Goal: Transaction & Acquisition: Purchase product/service

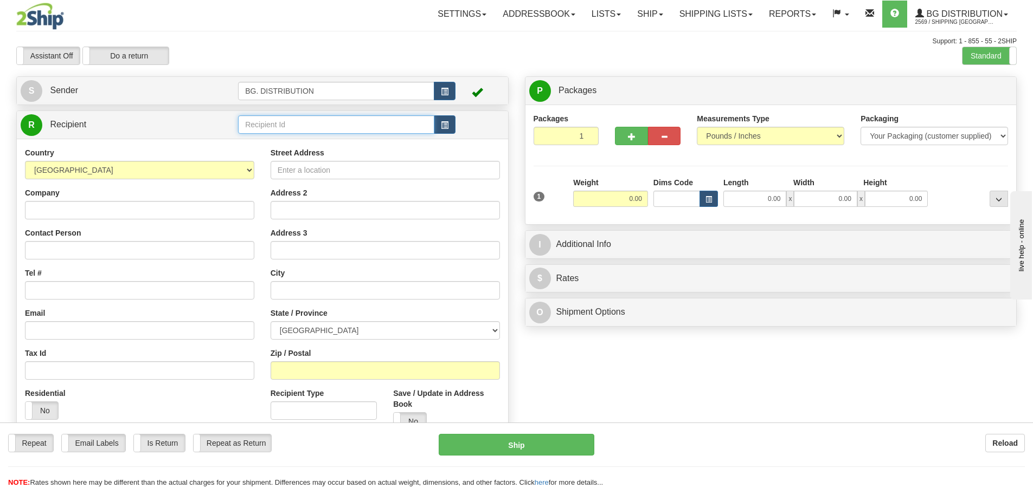
click at [324, 121] on input "text" at bounding box center [336, 124] width 196 height 18
type input "20178"
click button "Delete" at bounding box center [0, 0] width 0 height 0
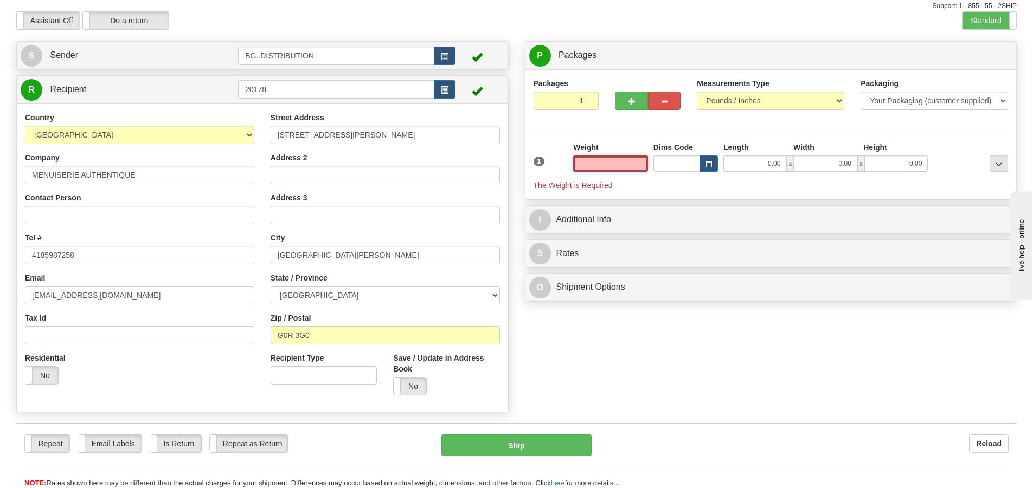
scroll to position [54, 0]
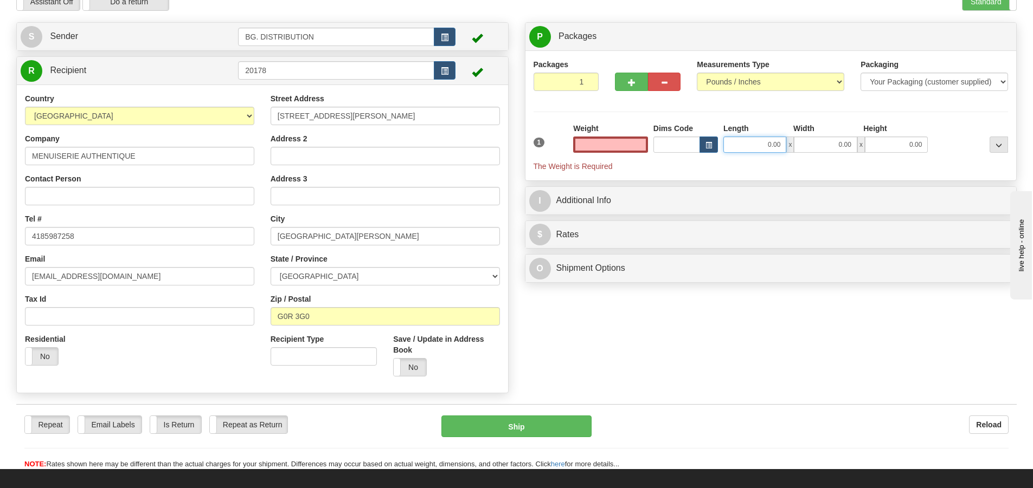
type input "0.00"
click at [732, 140] on input "0.00" at bounding box center [754, 145] width 63 height 16
type input "21.00"
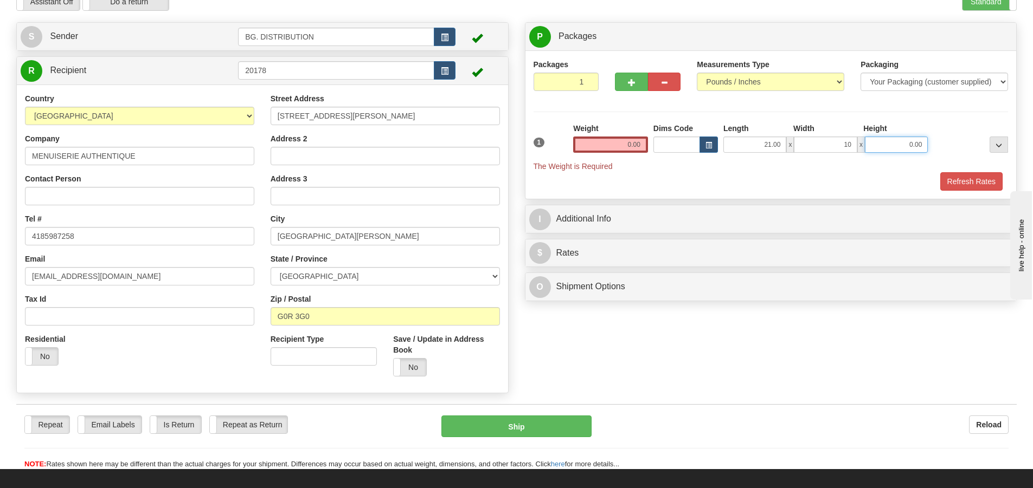
type input "10.00"
type input "5.00"
click at [632, 137] on input "0.00" at bounding box center [610, 145] width 75 height 16
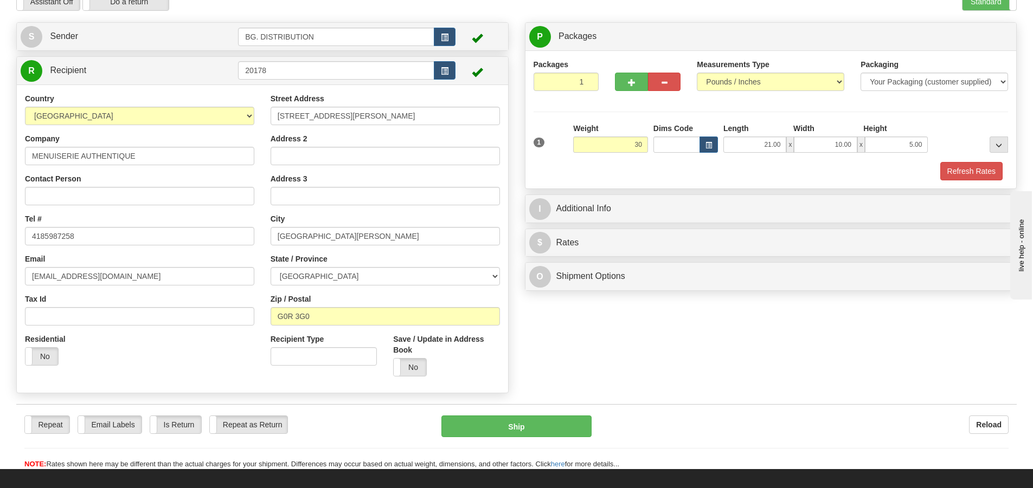
type input "30.00"
click at [668, 174] on div "Refresh Rates" at bounding box center [771, 171] width 480 height 18
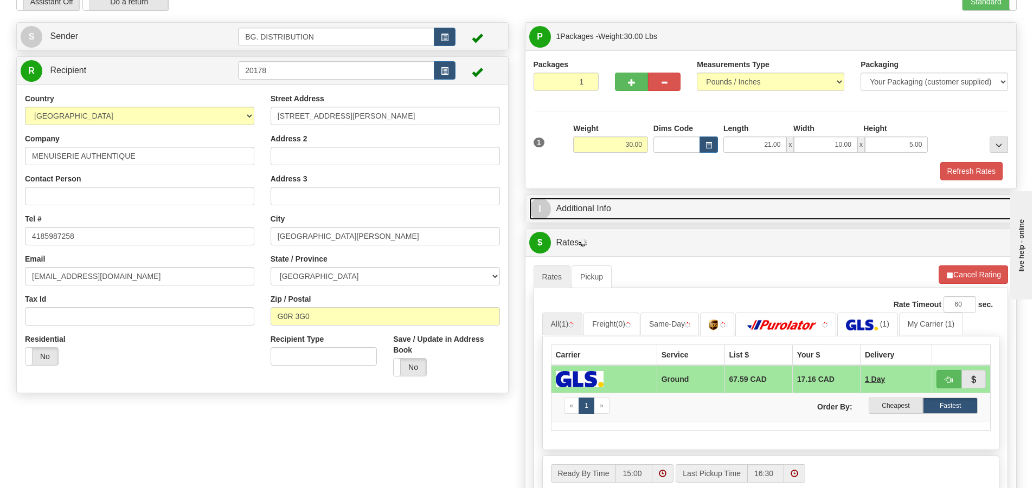
click at [541, 207] on span "I" at bounding box center [540, 209] width 22 height 22
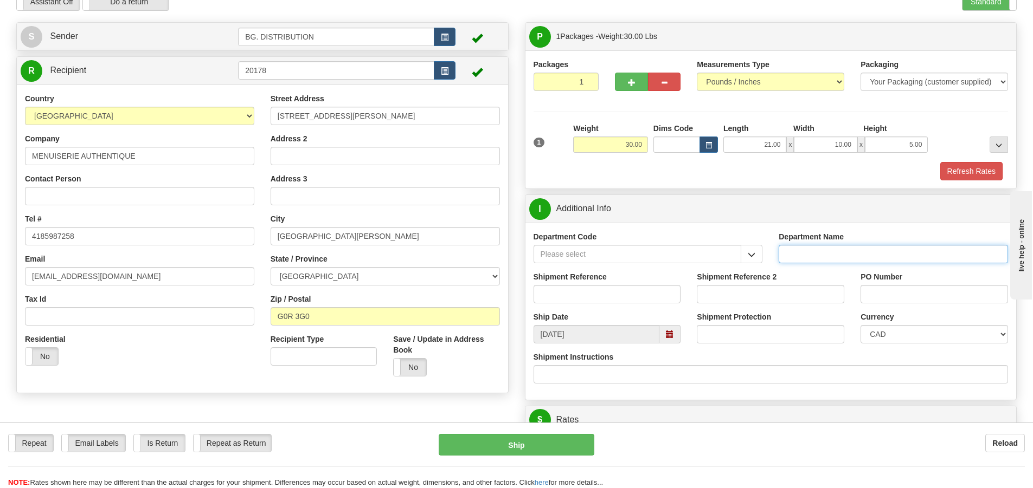
click at [794, 253] on input "Department Name" at bounding box center [892, 254] width 229 height 18
type input "."
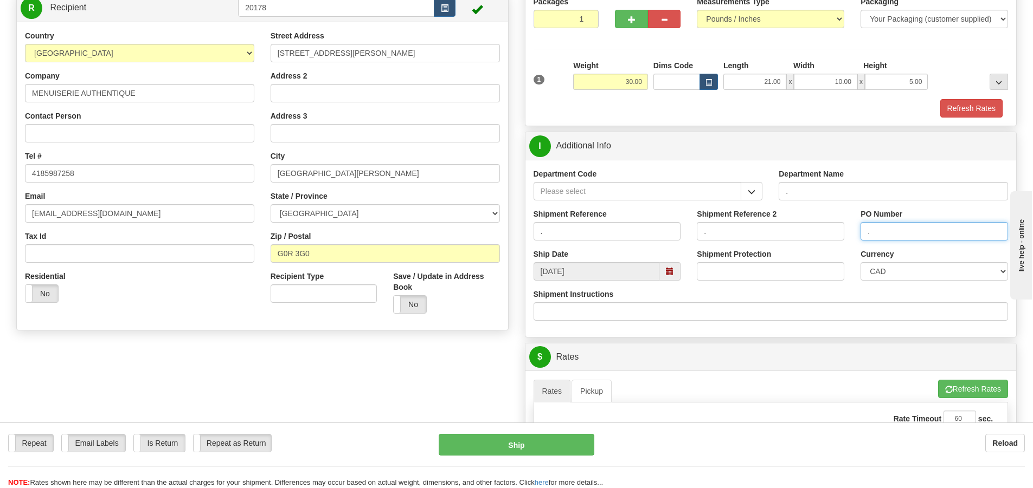
scroll to position [271, 0]
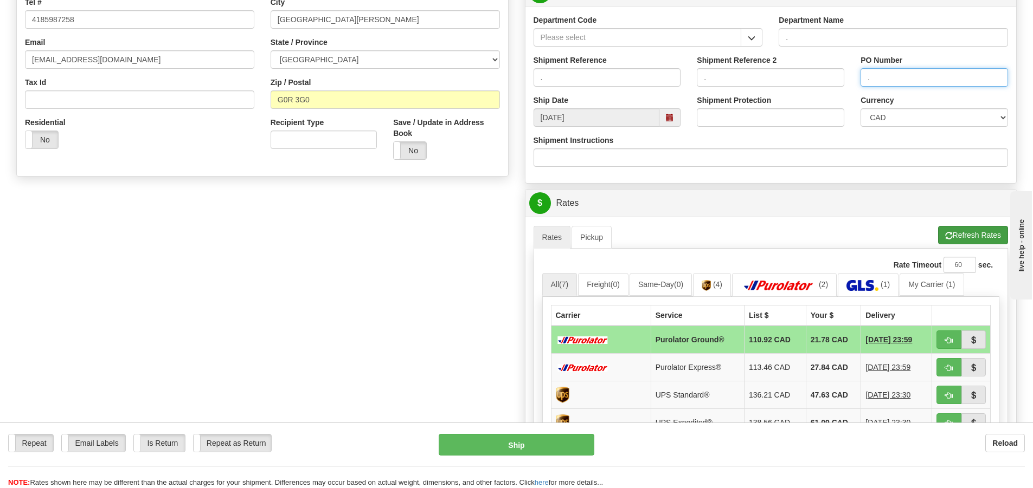
type input "."
click at [955, 238] on button "Refresh Rates" at bounding box center [973, 235] width 70 height 18
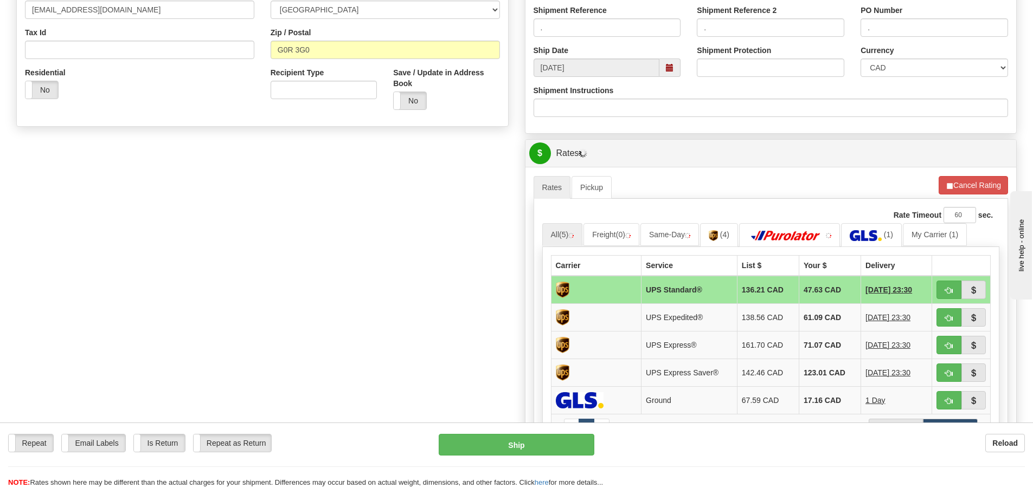
scroll to position [488, 0]
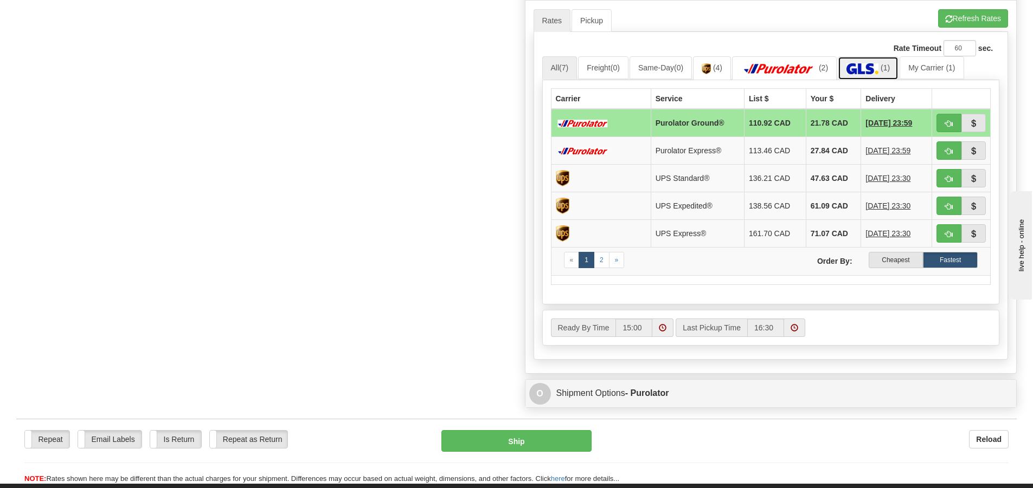
click at [863, 64] on img at bounding box center [862, 68] width 32 height 11
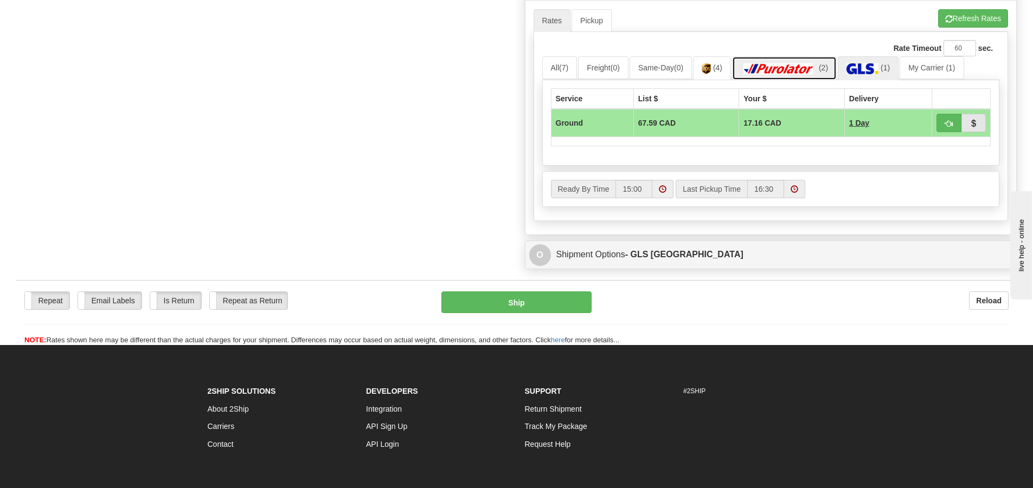
click at [809, 65] on img at bounding box center [778, 68] width 76 height 11
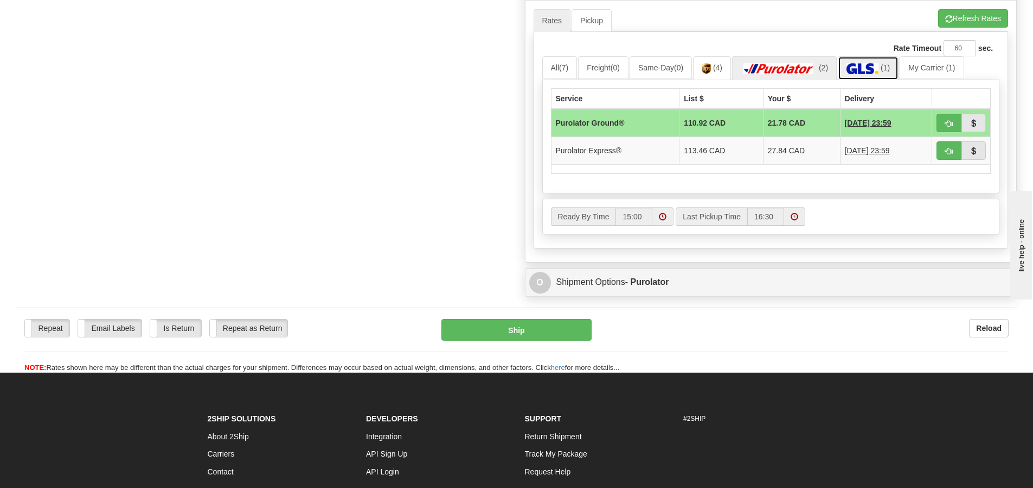
click at [878, 67] on img at bounding box center [862, 68] width 32 height 11
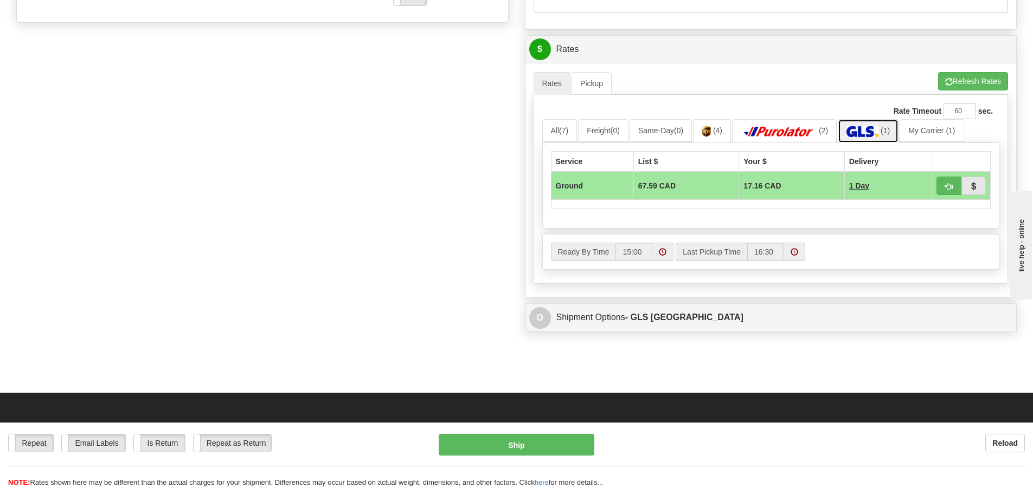
scroll to position [271, 0]
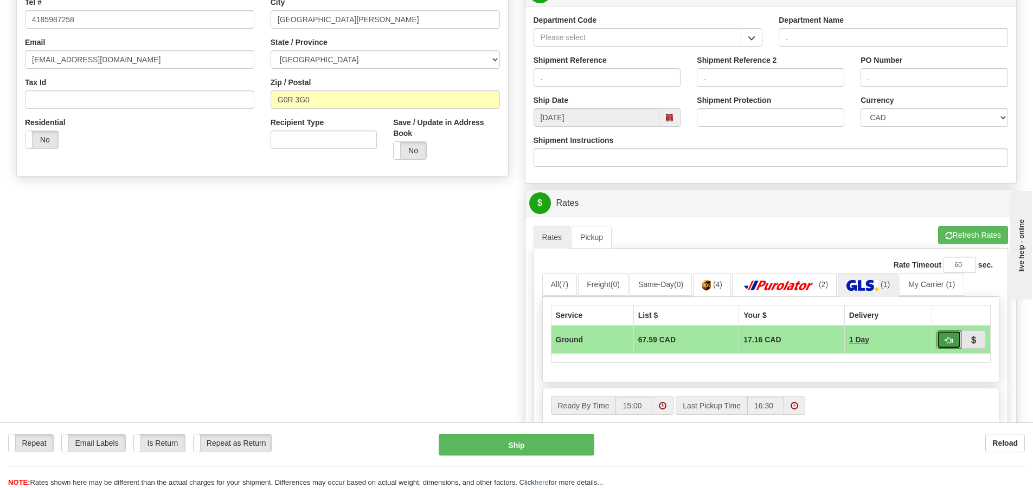
click at [950, 338] on span "button" at bounding box center [949, 340] width 8 height 7
type input "1"
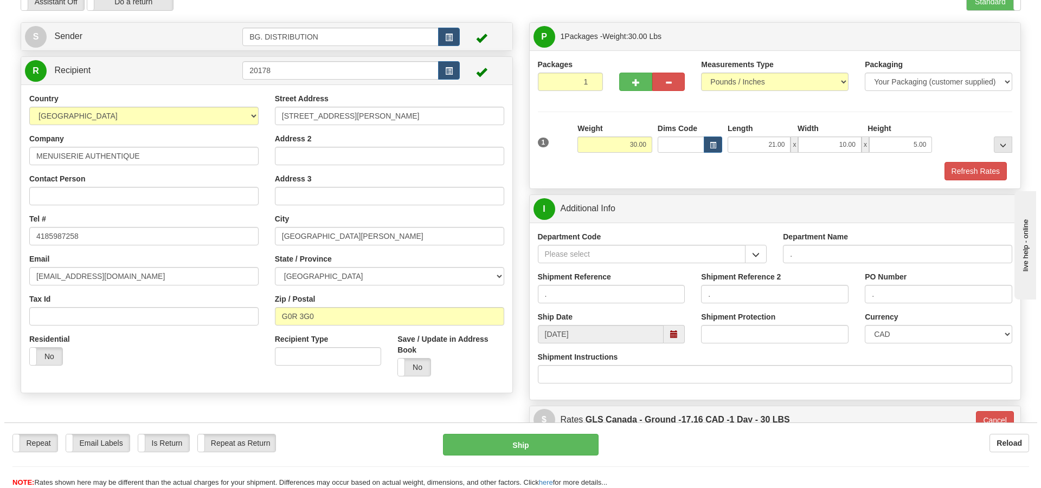
scroll to position [108, 0]
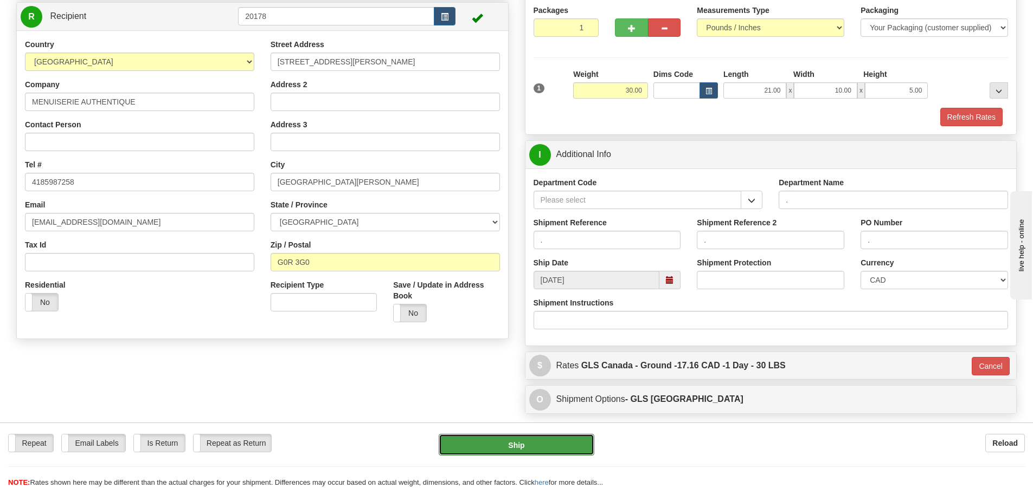
click at [508, 442] on button "Ship" at bounding box center [516, 445] width 156 height 22
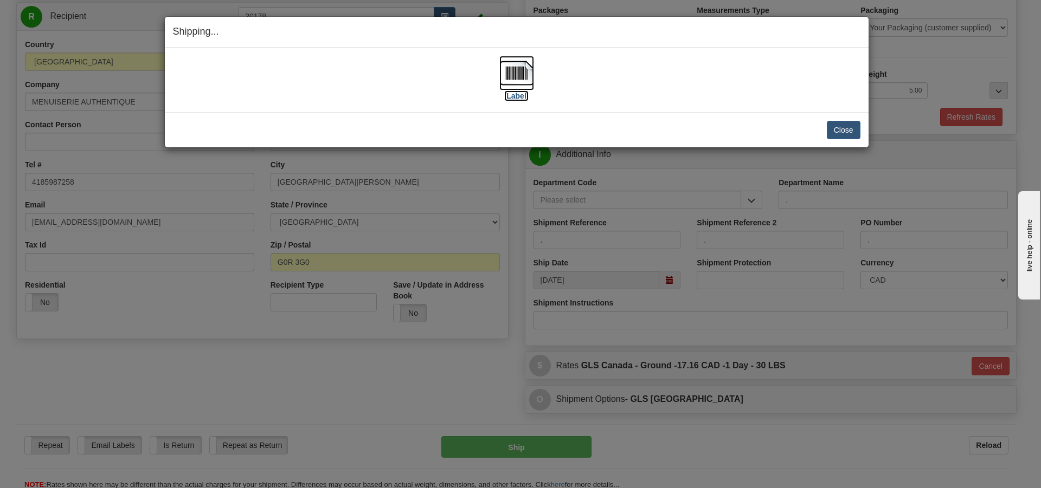
click at [515, 98] on label "[Label]" at bounding box center [516, 96] width 25 height 11
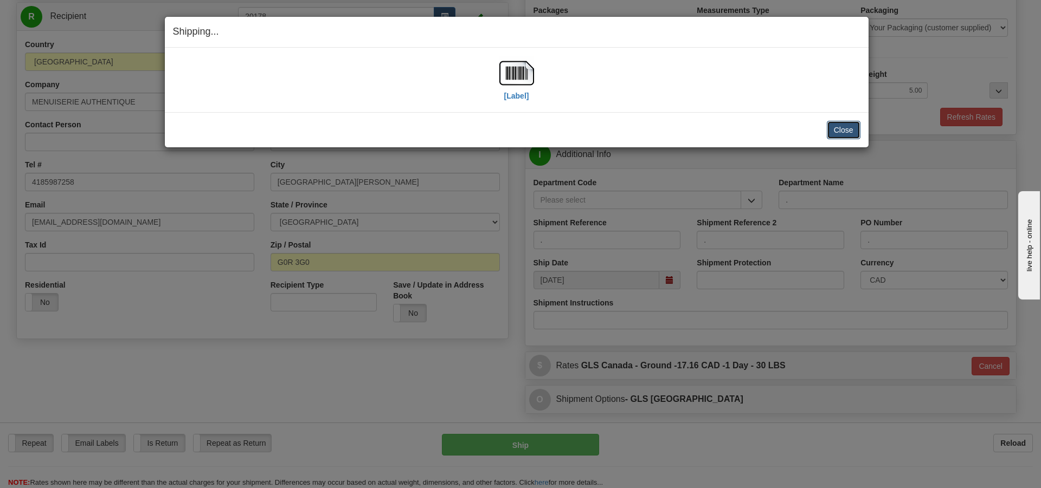
click at [846, 129] on button "Close" at bounding box center [844, 130] width 34 height 18
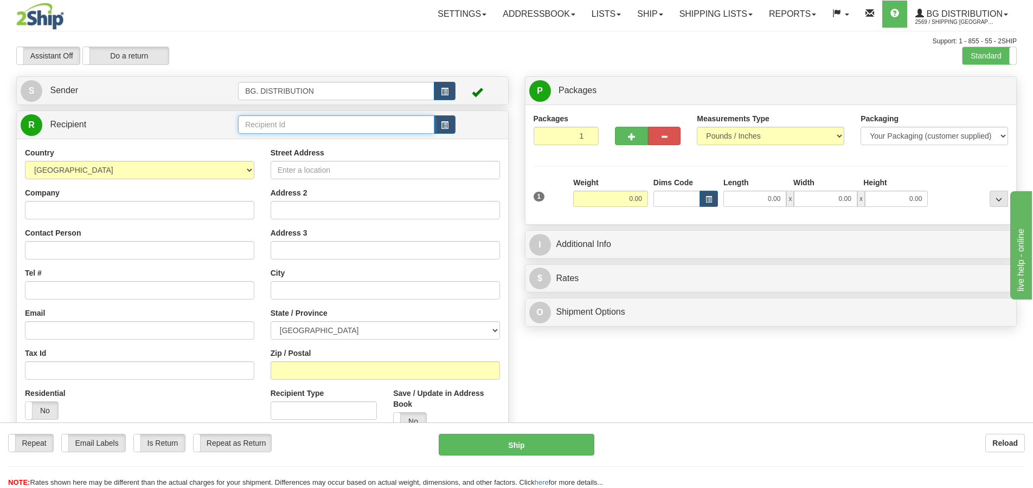
click at [317, 125] on input "text" at bounding box center [336, 124] width 196 height 18
type input "20165"
click button "Delete" at bounding box center [0, 0] width 0 height 0
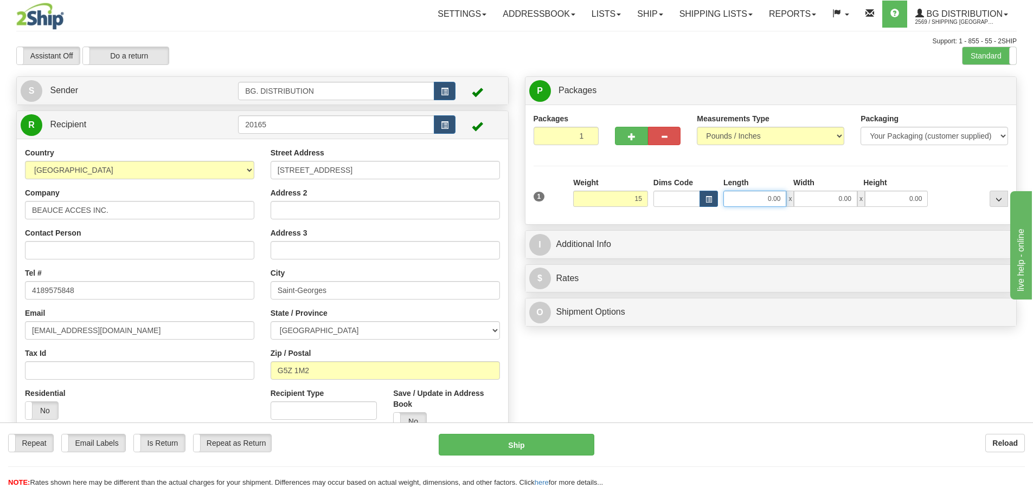
type input "15.00"
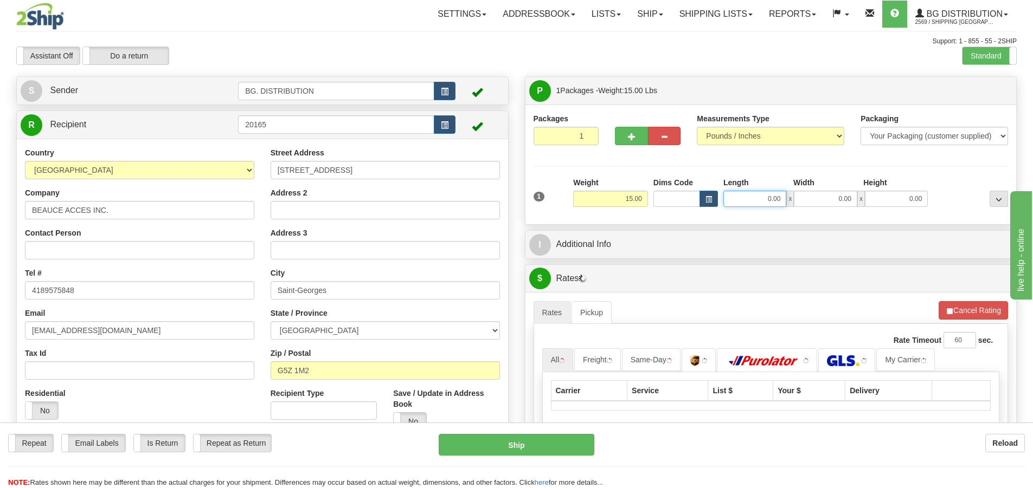
click at [771, 193] on input "0.00" at bounding box center [754, 199] width 63 height 16
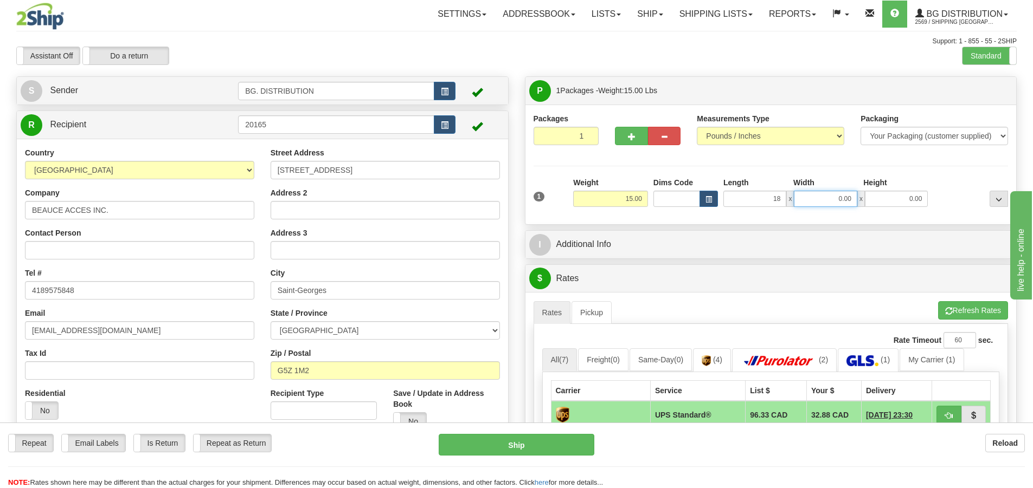
type input "18.00"
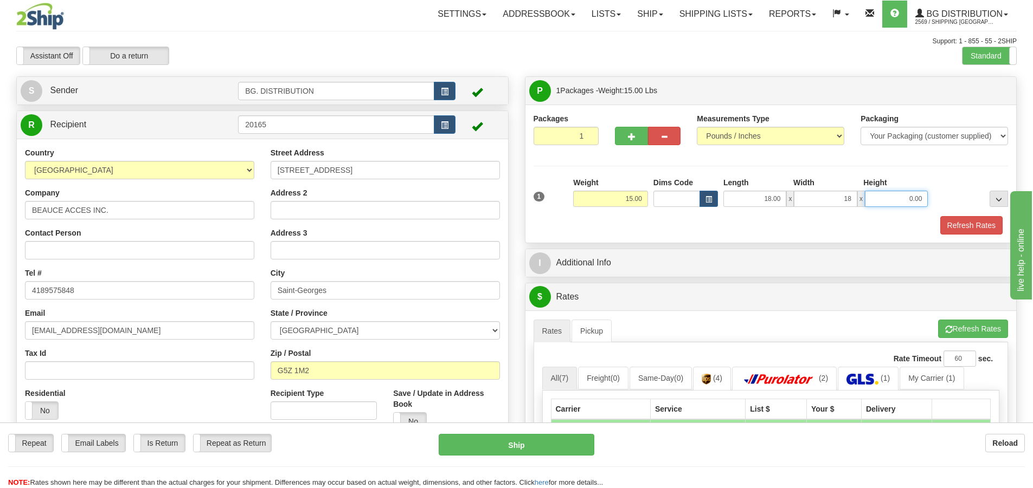
type input "18.00"
type input "6.00"
click at [707, 224] on div "Refresh Rates" at bounding box center [771, 225] width 480 height 18
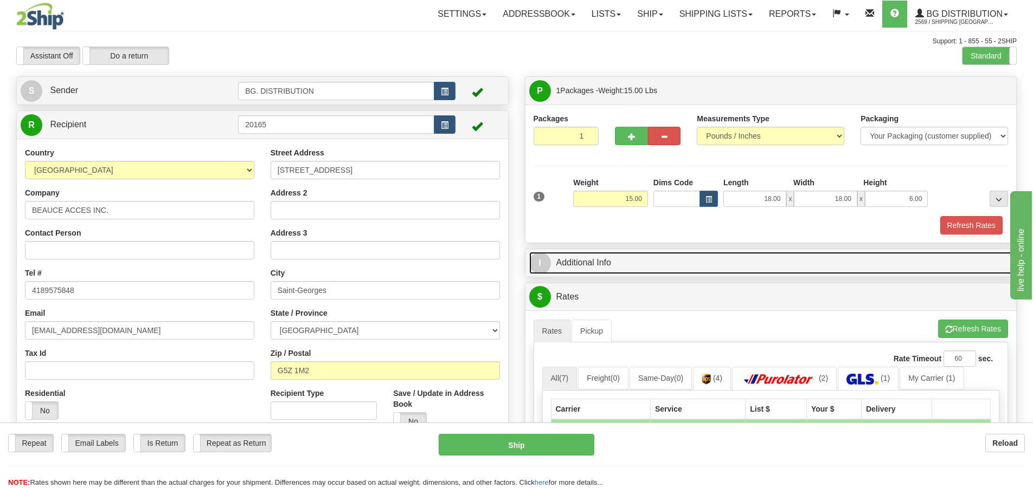
click at [533, 268] on span "I" at bounding box center [540, 264] width 22 height 22
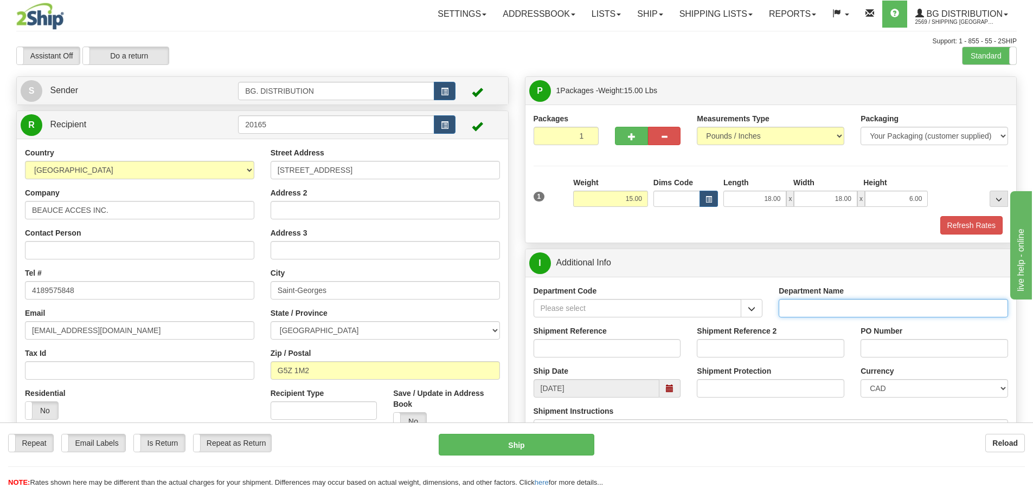
click at [797, 313] on input "Department Name" at bounding box center [892, 308] width 229 height 18
type input "."
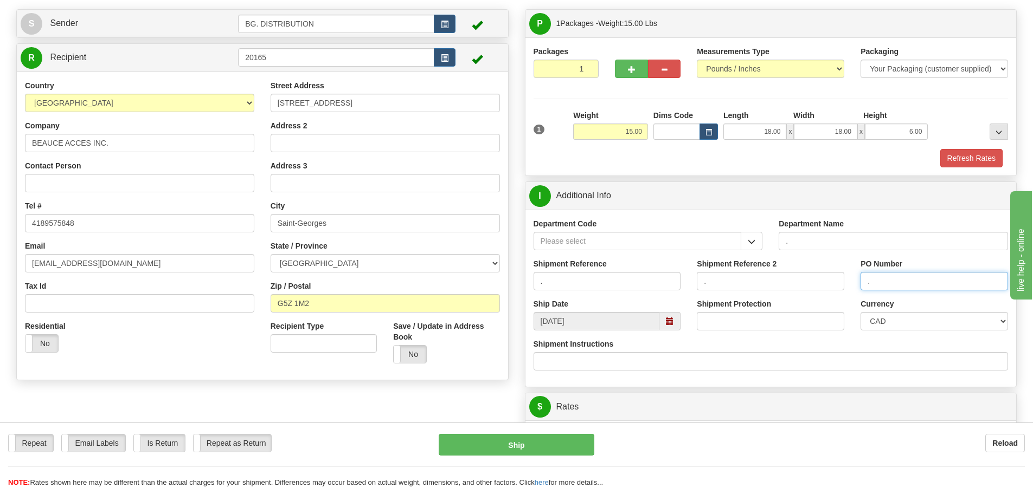
scroll to position [163, 0]
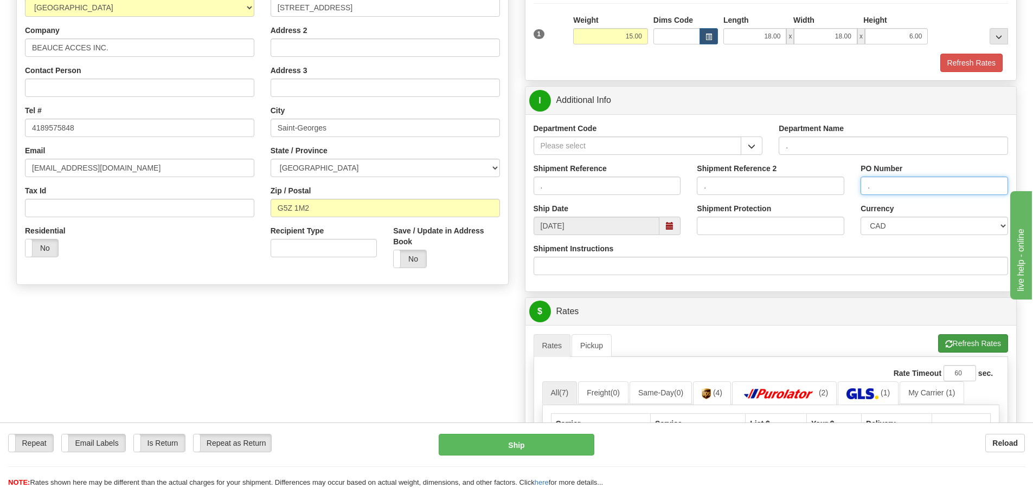
type input "."
click at [956, 345] on button "Refresh Rates" at bounding box center [973, 343] width 70 height 18
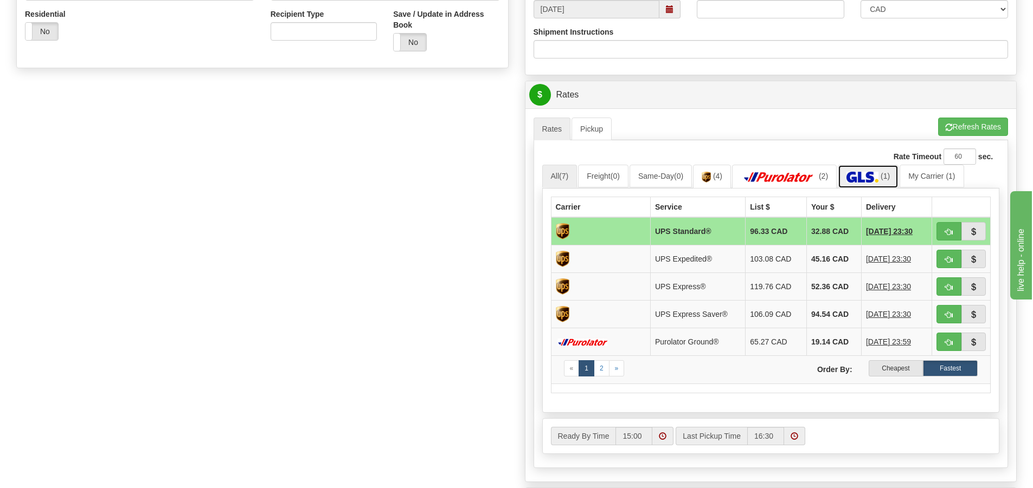
click at [876, 175] on img at bounding box center [862, 177] width 32 height 11
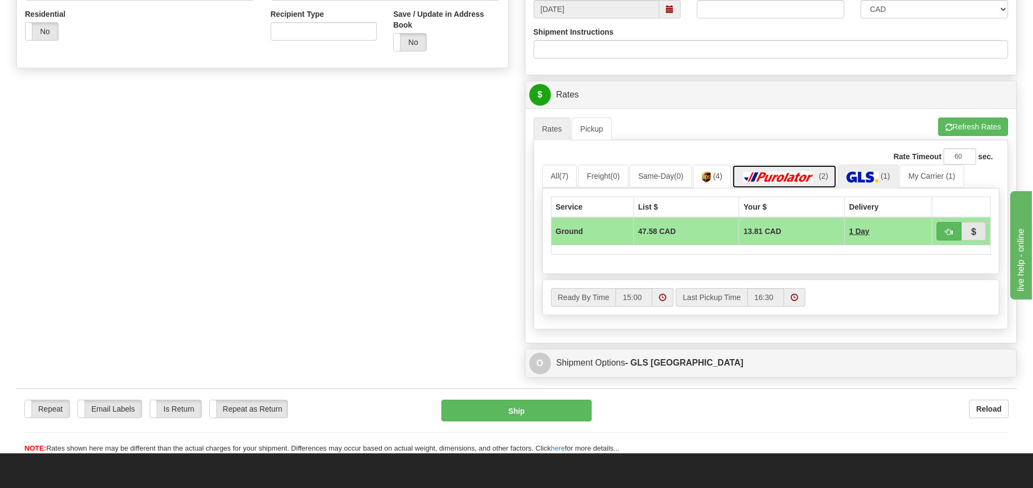
click at [793, 170] on link "(2)" at bounding box center [784, 176] width 105 height 23
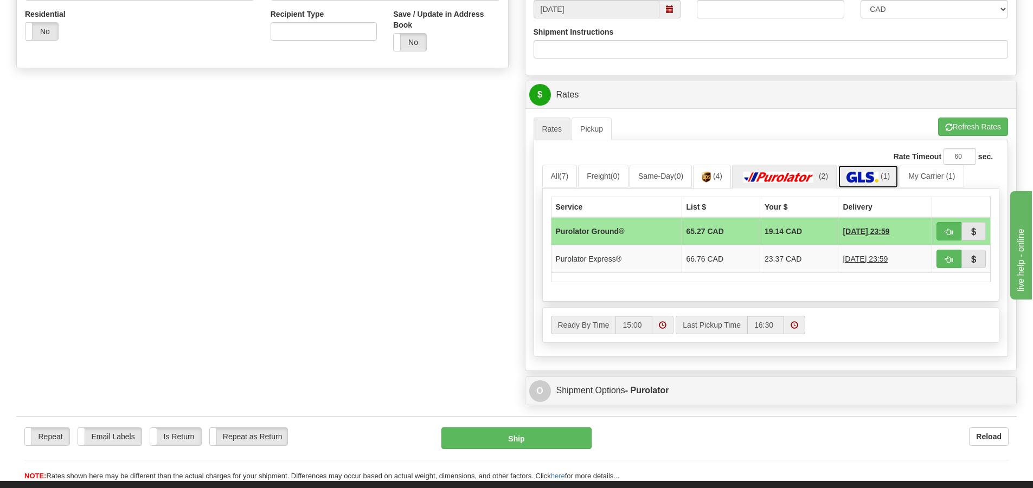
click at [846, 177] on link "(1)" at bounding box center [867, 176] width 61 height 23
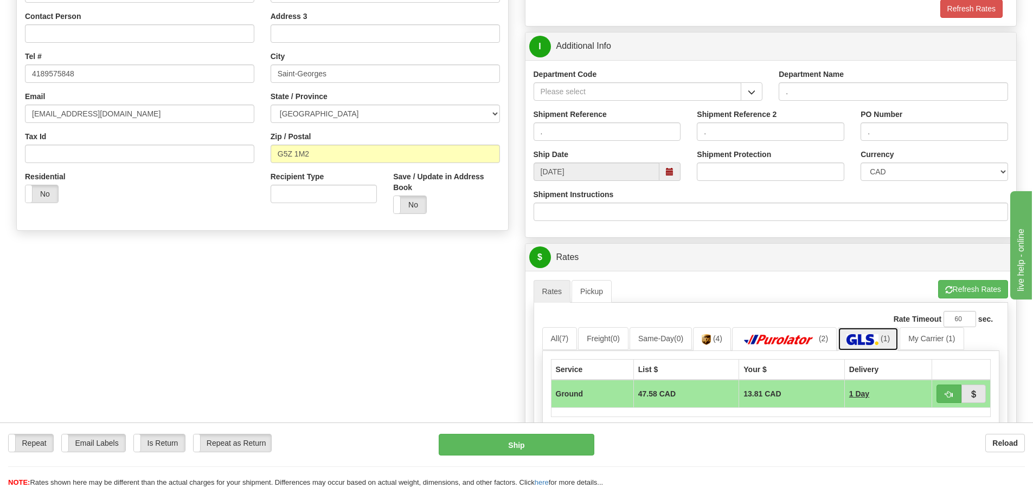
scroll to position [271, 0]
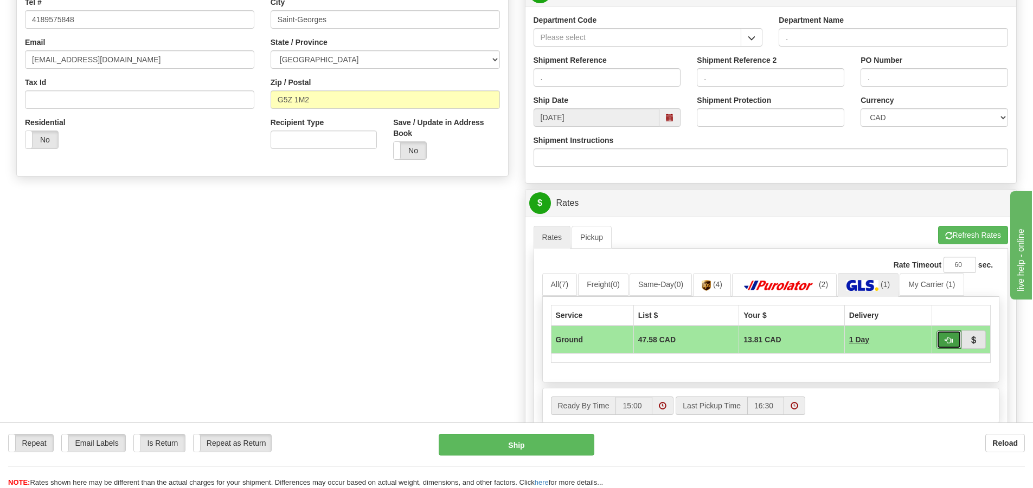
click at [954, 341] on button "button" at bounding box center [948, 340] width 25 height 18
type input "1"
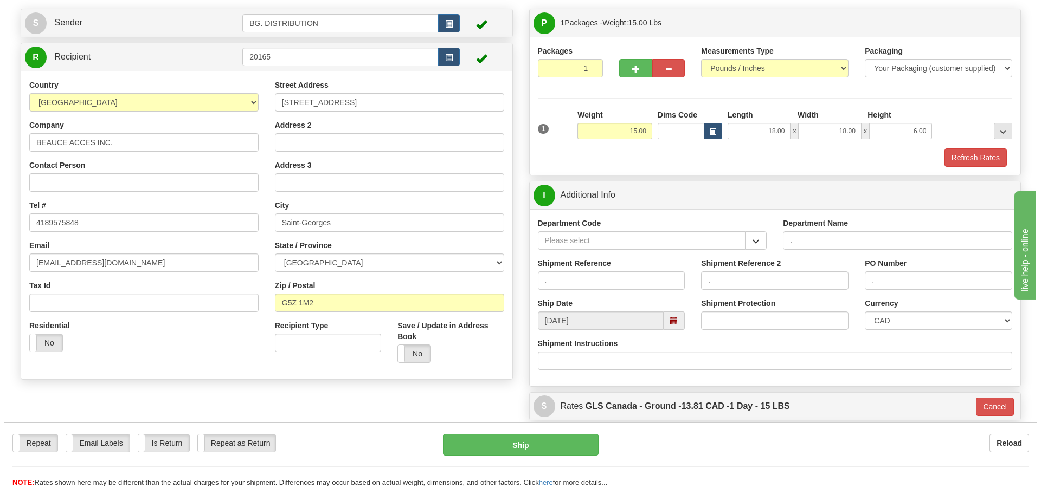
scroll to position [108, 0]
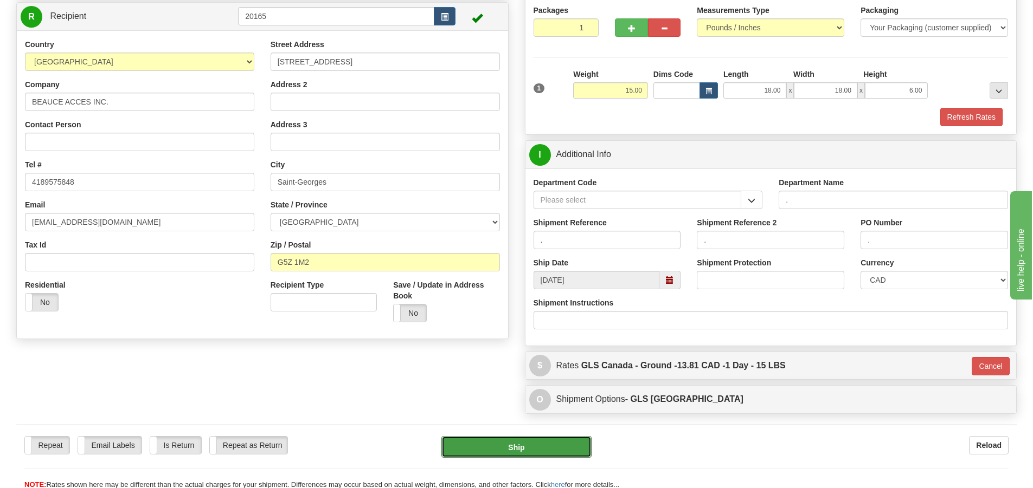
click at [541, 445] on button "Ship" at bounding box center [516, 447] width 150 height 22
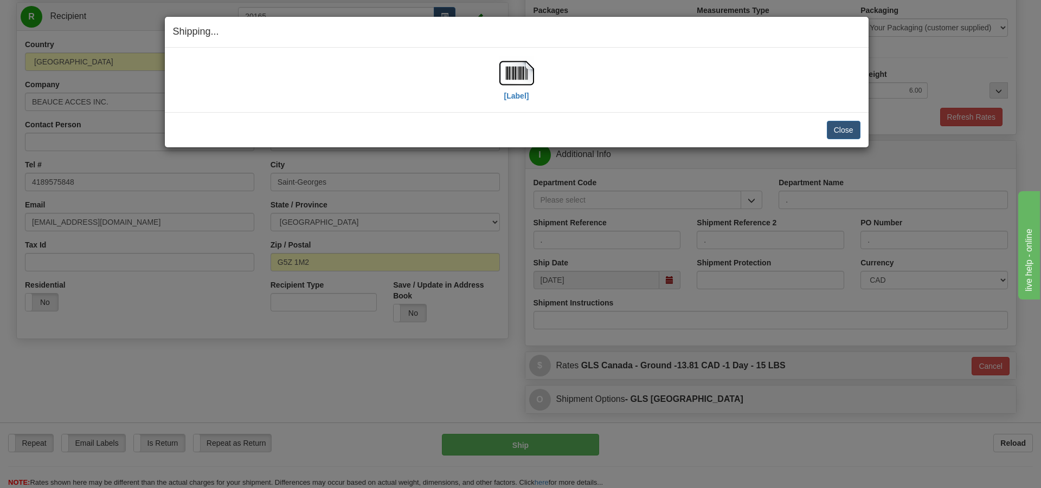
click at [533, 99] on div "[Label]" at bounding box center [516, 80] width 35 height 48
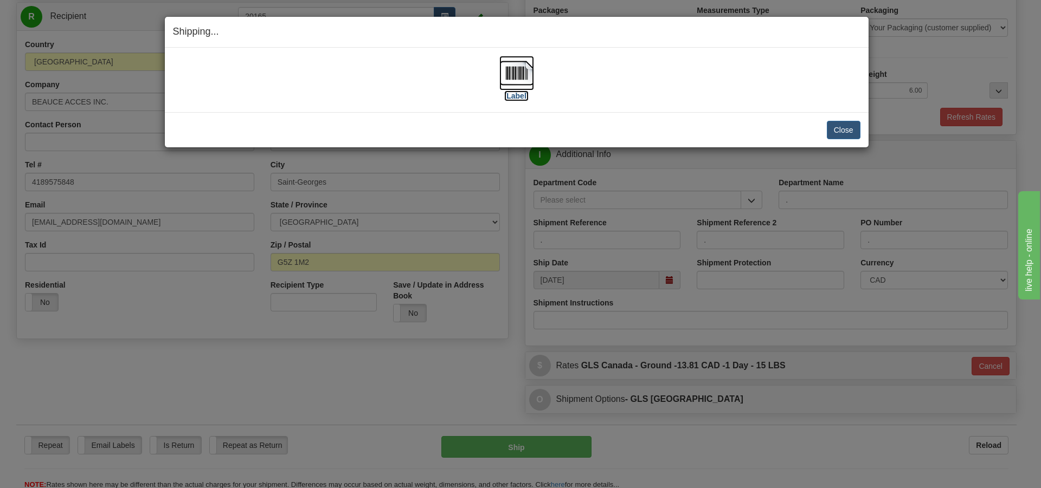
click at [518, 101] on label "[Label]" at bounding box center [516, 96] width 25 height 11
